Goal: Book appointment/travel/reservation

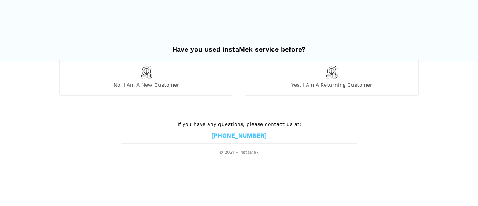
click at [169, 73] on div "No, I am a new customer" at bounding box center [146, 77] width 174 height 37
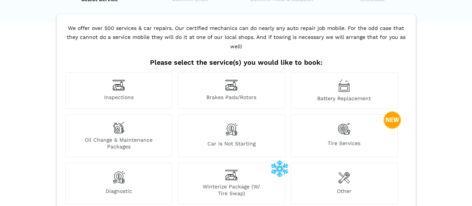
scroll to position [39, 0]
drag, startPoint x: 182, startPoint y: 56, endPoint x: 191, endPoint y: 55, distance: 8.7
click at [191, 55] on div "We offer over 500 services & car repairs. Our certified mechanics can do nearly…" at bounding box center [236, 136] width 359 height 244
click at [191, 58] on h2 "Please select the service(s) you would like to book:" at bounding box center [235, 62] width 345 height 8
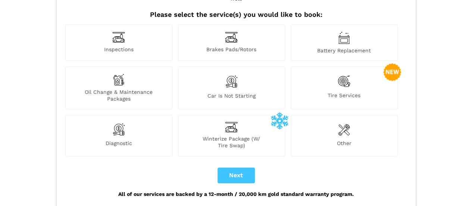
scroll to position [87, 0]
click at [240, 74] on div "Car is not starting" at bounding box center [231, 87] width 107 height 43
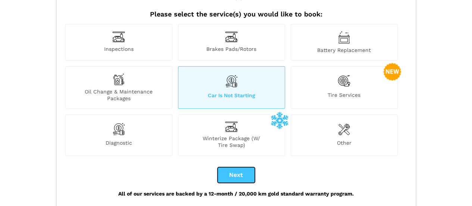
click at [235, 167] on button "Next" at bounding box center [236, 175] width 37 height 16
checkbox input "true"
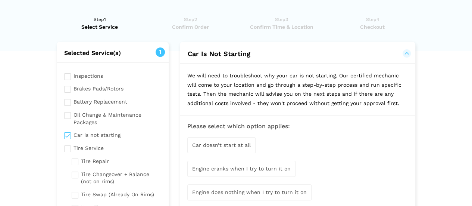
scroll to position [0, 0]
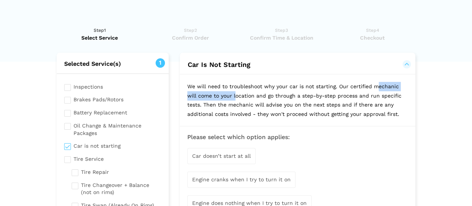
drag, startPoint x: 212, startPoint y: 87, endPoint x: 286, endPoint y: 84, distance: 74.3
click at [286, 84] on p "We will need to troubleshoot why your car is not starting. Our certified mechan…" at bounding box center [297, 99] width 235 height 51
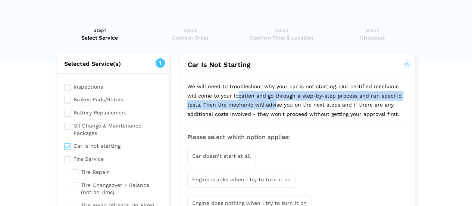
drag, startPoint x: 286, startPoint y: 84, endPoint x: 304, endPoint y: 98, distance: 22.4
click at [304, 98] on p "We will need to troubleshoot why your car is not starting. Our certified mechan…" at bounding box center [297, 99] width 235 height 51
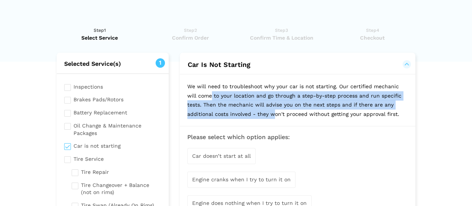
drag, startPoint x: 256, startPoint y: 83, endPoint x: 301, endPoint y: 108, distance: 51.3
click at [301, 108] on p "We will need to troubleshoot why your car is not starting. Our certified mechan…" at bounding box center [297, 99] width 235 height 51
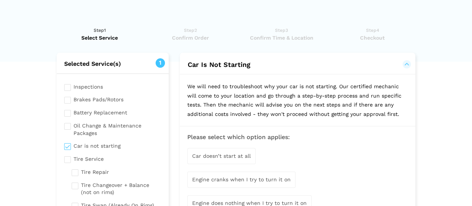
drag, startPoint x: 275, startPoint y: 97, endPoint x: 302, endPoint y: 115, distance: 33.0
click at [302, 115] on p "We will need to troubleshoot why your car is not starting. Our certified mechan…" at bounding box center [297, 99] width 235 height 51
drag, startPoint x: 272, startPoint y: 107, endPoint x: 281, endPoint y: 110, distance: 9.1
click at [281, 110] on p "We will need to troubleshoot why your car is not starting. Our certified mechan…" at bounding box center [297, 99] width 235 height 51
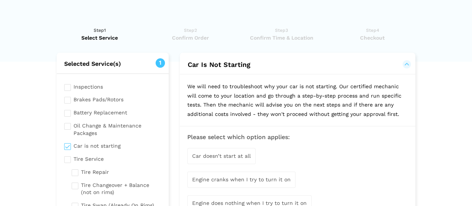
click at [281, 110] on p "We will need to troubleshoot why your car is not starting. Our certified mechan…" at bounding box center [297, 99] width 235 height 51
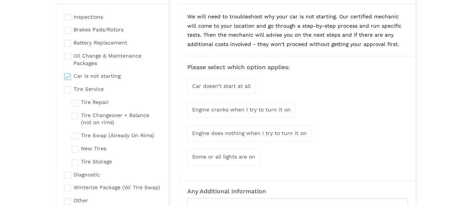
scroll to position [72, 0]
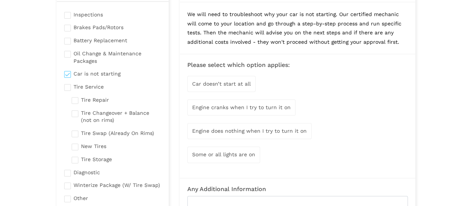
click at [237, 86] on div "Car doesn’t start at all" at bounding box center [221, 84] width 68 height 16
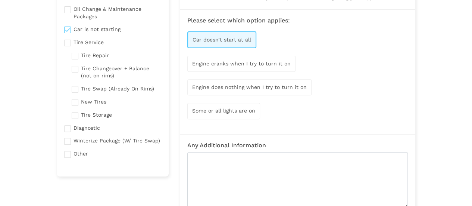
scroll to position [117, 0]
click at [246, 84] on span "Engine does nothing when I try to turn it on" at bounding box center [249, 87] width 115 height 6
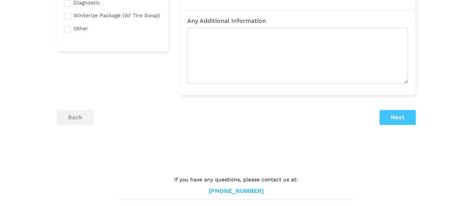
scroll to position [150, 0]
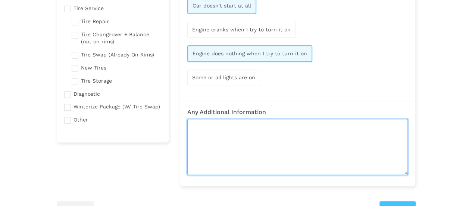
click at [257, 144] on textarea at bounding box center [297, 147] width 221 height 56
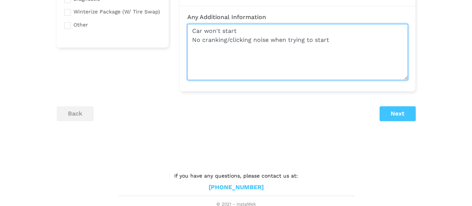
type textarea "Car won't start No cranking/clicking noise when trying to start"
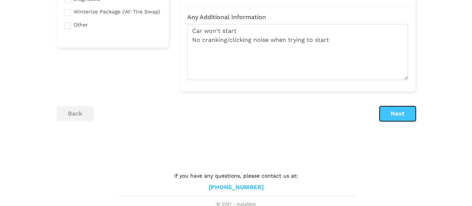
click at [385, 113] on button "Next" at bounding box center [397, 113] width 36 height 15
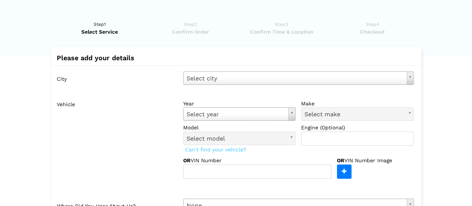
scroll to position [0, 0]
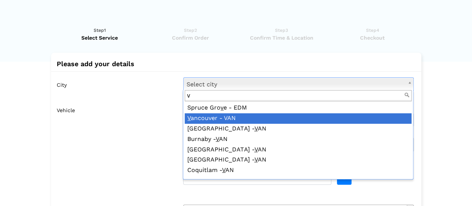
type input "v"
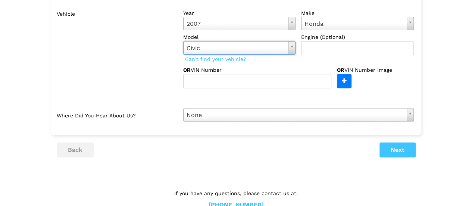
scroll to position [97, 0]
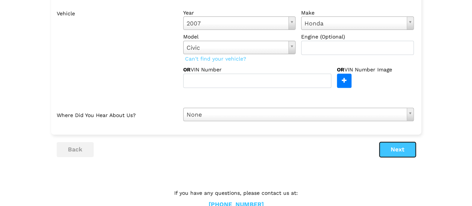
click at [391, 149] on button "Next" at bounding box center [397, 149] width 36 height 15
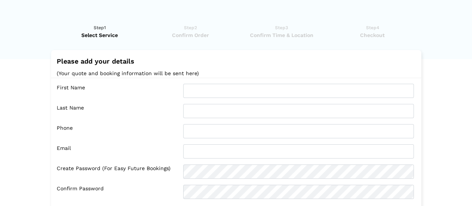
scroll to position [0, 0]
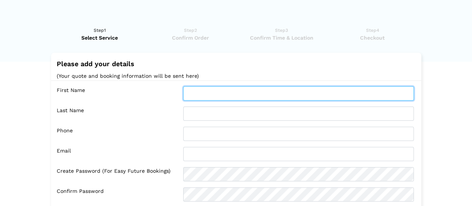
click at [237, 92] on input "text" at bounding box center [298, 93] width 231 height 14
type input "[PERSON_NAME]"
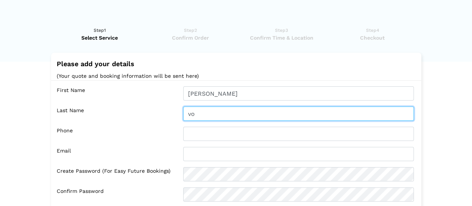
type input "v"
type input "Vo"
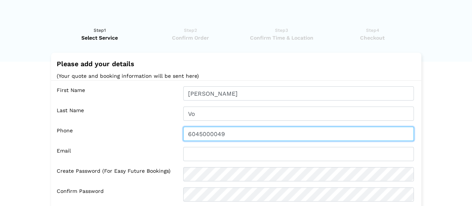
type input "6045000049"
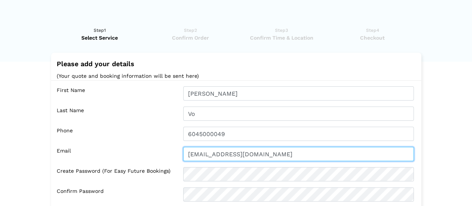
type input "[EMAIL_ADDRESS][DOMAIN_NAME]"
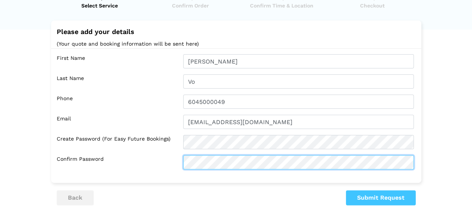
scroll to position [98, 0]
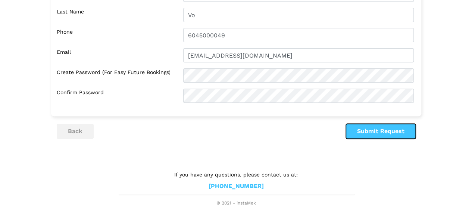
click at [366, 126] on button "Submit Request" at bounding box center [381, 130] width 70 height 15
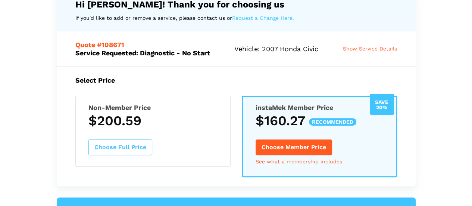
scroll to position [61, 0]
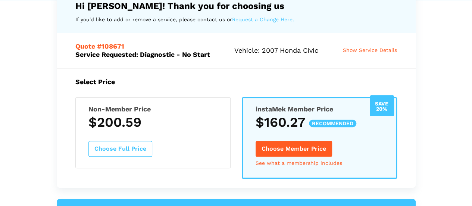
click at [146, 145] on button "Choose Full Price" at bounding box center [120, 149] width 64 height 16
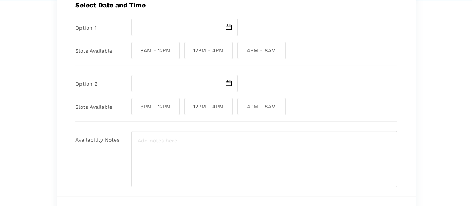
scroll to position [0, 0]
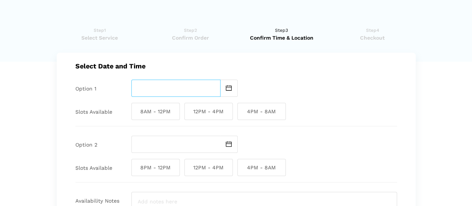
click at [187, 85] on input "text" at bounding box center [175, 87] width 89 height 17
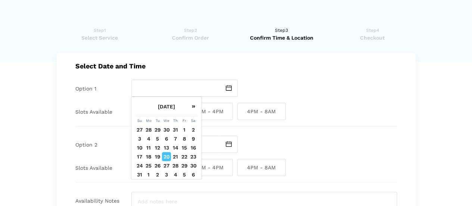
click at [243, 82] on div at bounding box center [264, 87] width 266 height 17
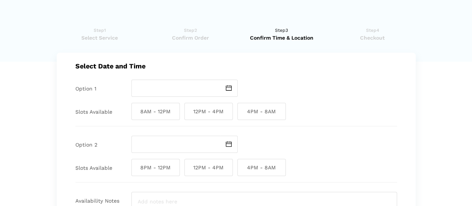
click at [229, 87] on img at bounding box center [229, 88] width 6 height 6
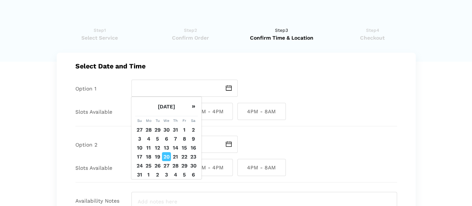
click at [164, 160] on td "20" at bounding box center [166, 156] width 9 height 9
type input "[DATE]"
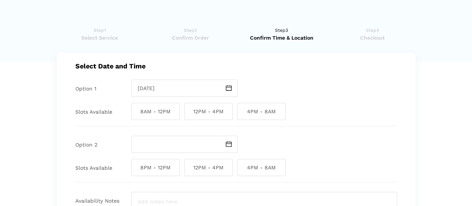
click at [169, 108] on span "8AM - 12PM" at bounding box center [155, 111] width 49 height 17
click at [136, 108] on input "8AM - 12PM" at bounding box center [133, 111] width 5 height 17
checkbox input "true"
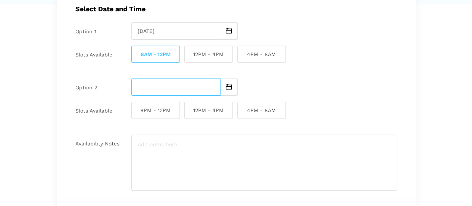
click at [178, 85] on input "text" at bounding box center [175, 86] width 89 height 17
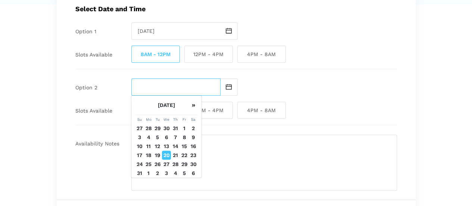
click at [178, 85] on input "text" at bounding box center [175, 86] width 89 height 17
click at [166, 152] on td "20" at bounding box center [166, 154] width 9 height 9
type input "[DATE]"
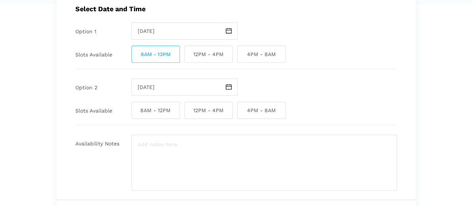
click at [190, 113] on span "12PM - 4PM" at bounding box center [208, 109] width 49 height 17
click at [189, 113] on input "12PM - 4PM" at bounding box center [186, 109] width 5 height 17
checkbox input "true"
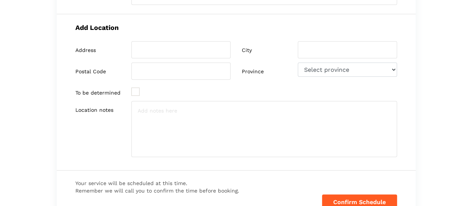
scroll to position [242, 0]
click at [204, 54] on input "search" at bounding box center [180, 49] width 99 height 17
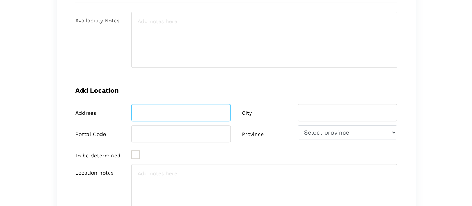
scroll to position [175, 0]
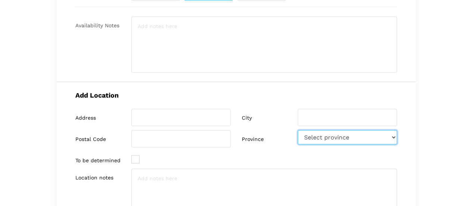
click at [311, 130] on select "Select province [GEOGRAPHIC_DATA] [GEOGRAPHIC_DATA] [GEOGRAPHIC_DATA] [US_STATE]" at bounding box center [347, 137] width 99 height 14
select select "BC"
click at [298, 130] on select "Select province [GEOGRAPHIC_DATA] [GEOGRAPHIC_DATA] [GEOGRAPHIC_DATA] [US_STATE]" at bounding box center [347, 137] width 99 height 14
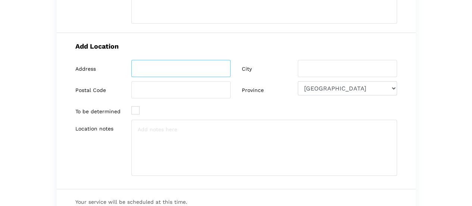
click at [151, 74] on input "search" at bounding box center [180, 68] width 99 height 17
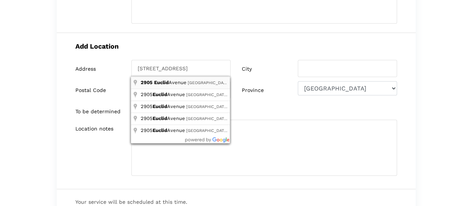
type input "[STREET_ADDRESS]"
type input "[GEOGRAPHIC_DATA]"
type input "V5R 5C5"
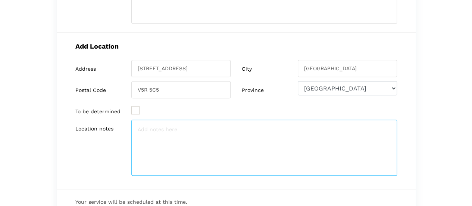
click at [159, 143] on textarea at bounding box center [264, 147] width 266 height 56
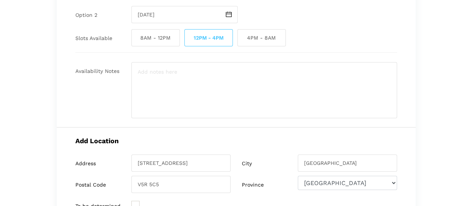
scroll to position [0, 0]
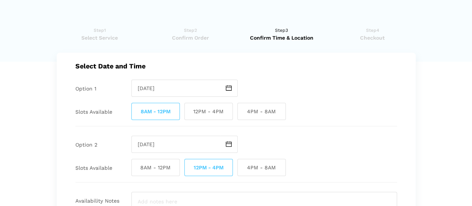
type textarea "Not my actual address, but where the car is parked"
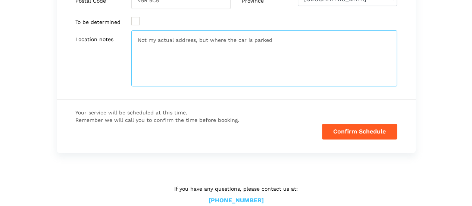
scroll to position [327, 0]
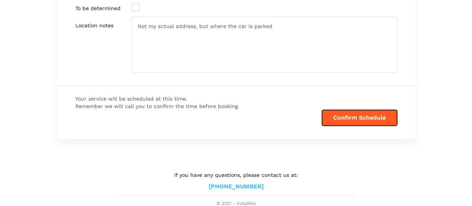
click at [334, 115] on button "Confirm Schedule" at bounding box center [359, 118] width 75 height 16
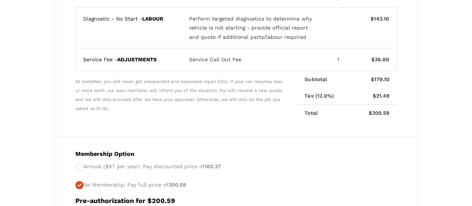
scroll to position [96, 0]
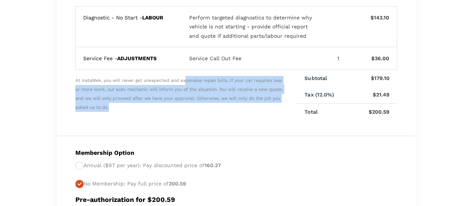
drag, startPoint x: 197, startPoint y: 112, endPoint x: 188, endPoint y: 84, distance: 29.0
click at [188, 84] on span "At instaMek, you will never get unexpected and expensive repair bills. If your …" at bounding box center [179, 95] width 209 height 50
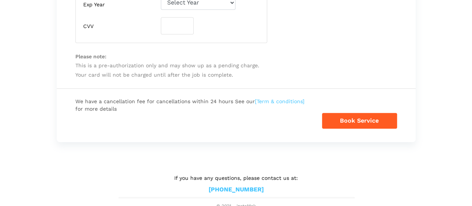
scroll to position [0, 0]
